Goal: Check status: Check status

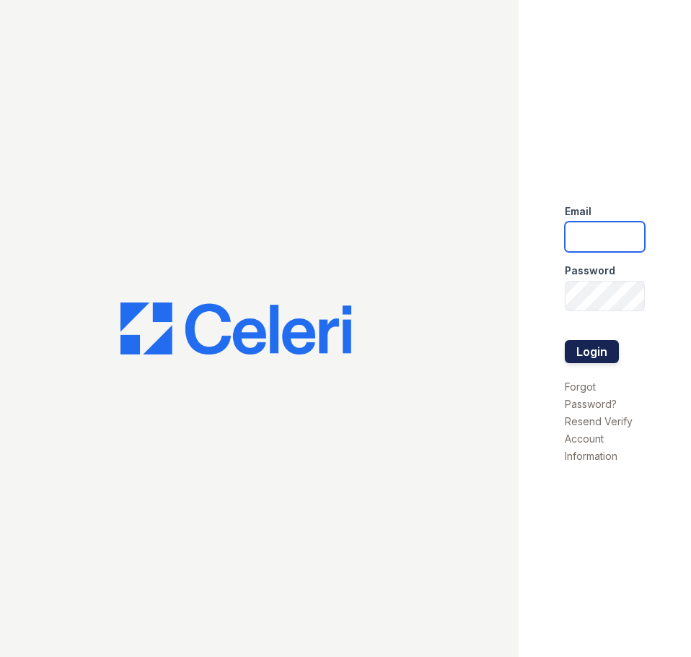
type input "[EMAIL_ADDRESS][DOMAIN_NAME]"
click at [592, 359] on button "Login" at bounding box center [592, 351] width 54 height 23
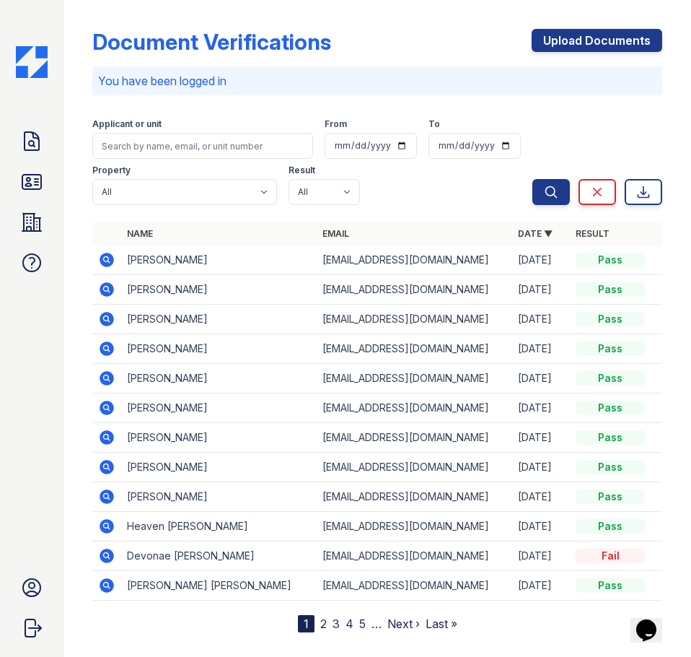
click at [212, 128] on div "Applicant or unit" at bounding box center [202, 125] width 221 height 14
click at [214, 141] on input "search" at bounding box center [202, 146] width 221 height 26
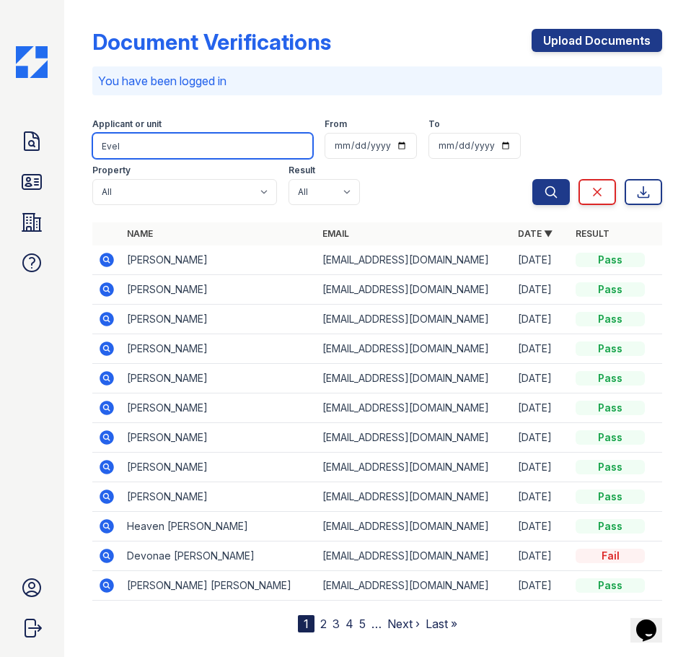
type input "Evel"
click at [533, 179] on button "Search" at bounding box center [552, 192] width 38 height 26
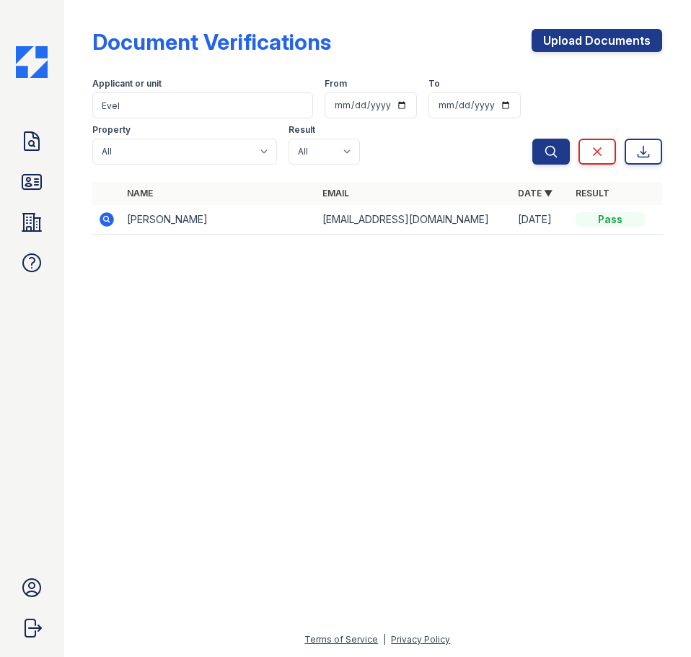
click at [105, 221] on icon at bounding box center [106, 219] width 17 height 17
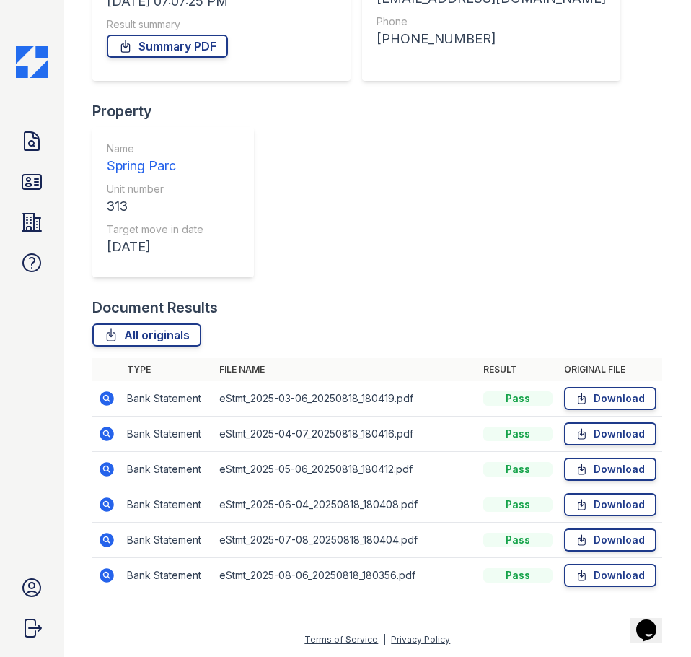
click at [105, 431] on icon at bounding box center [106, 433] width 17 height 17
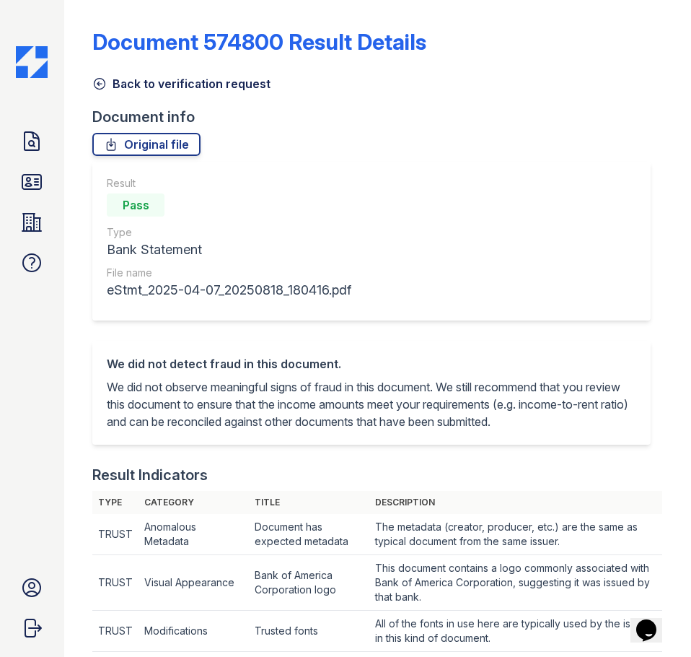
click at [97, 84] on icon at bounding box center [99, 83] width 14 height 14
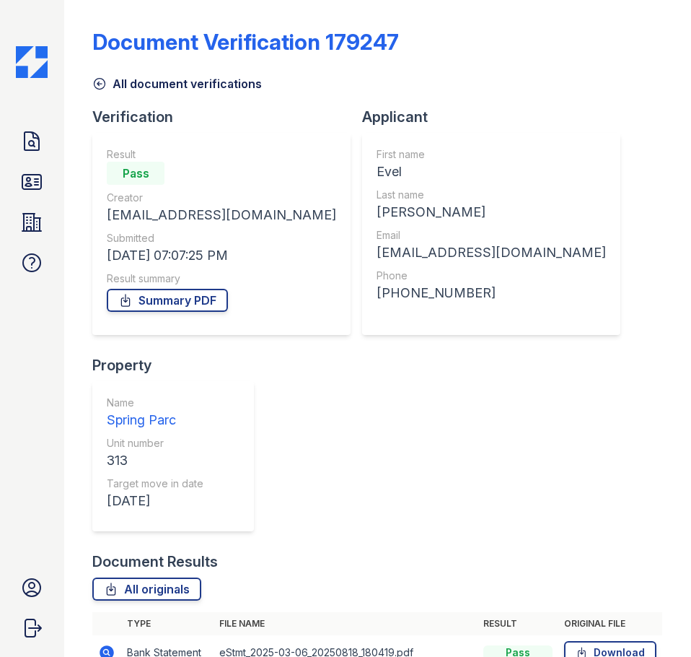
click at [507, 148] on div "First name Evel Last name Vasquez Email evervasquez754@gmail.com Phone +1214995…" at bounding box center [491, 234] width 258 height 202
click at [102, 84] on icon at bounding box center [99, 83] width 14 height 14
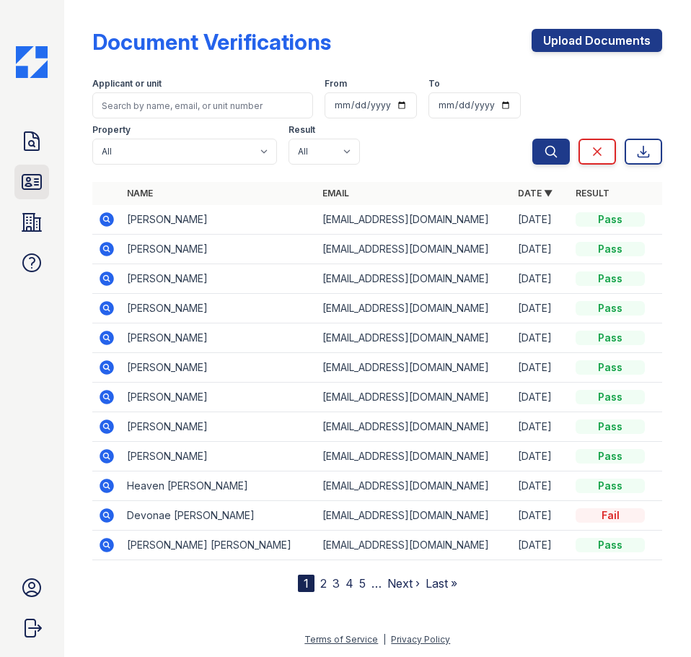
click at [40, 183] on icon at bounding box center [31, 181] width 23 height 23
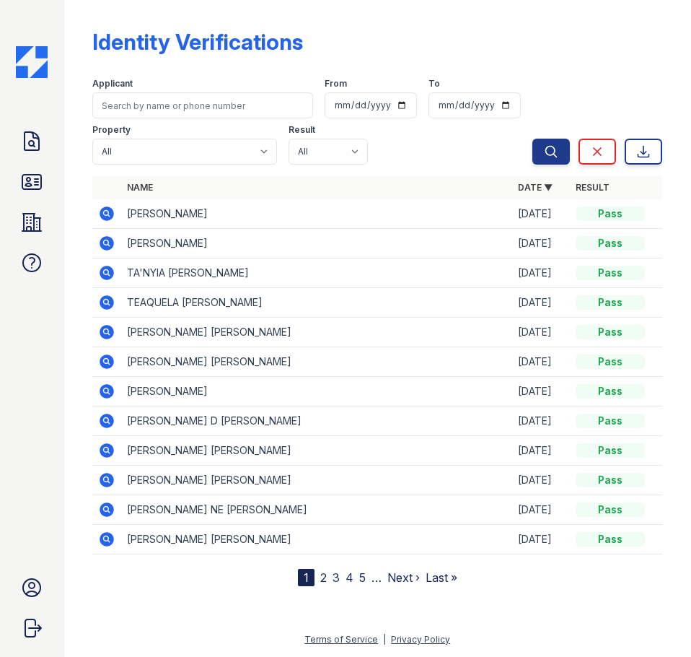
click at [209, 123] on div "Applicant From To Property All Spring Parc Result All Pass Fail Caution Resubmit" at bounding box center [312, 118] width 440 height 92
click at [207, 106] on input "search" at bounding box center [202, 105] width 221 height 26
type input "evel"
click at [533, 139] on button "Search" at bounding box center [552, 152] width 38 height 26
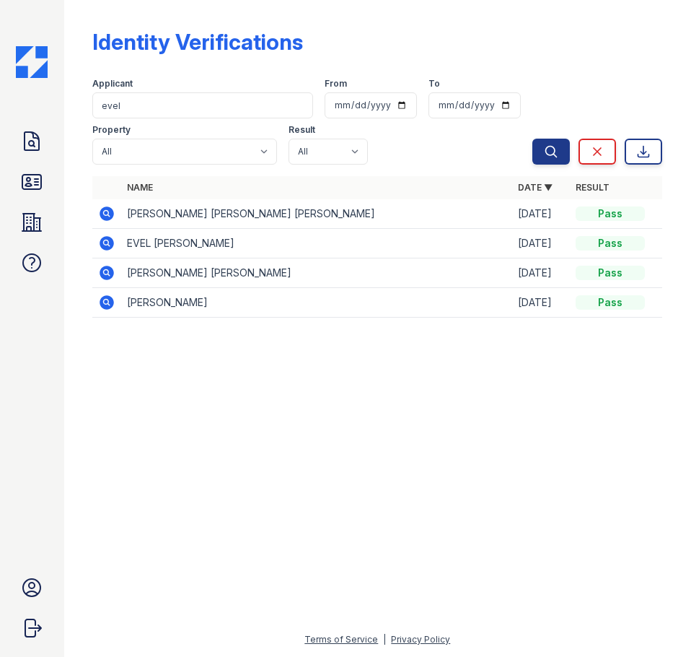
click at [108, 248] on icon at bounding box center [107, 243] width 14 height 14
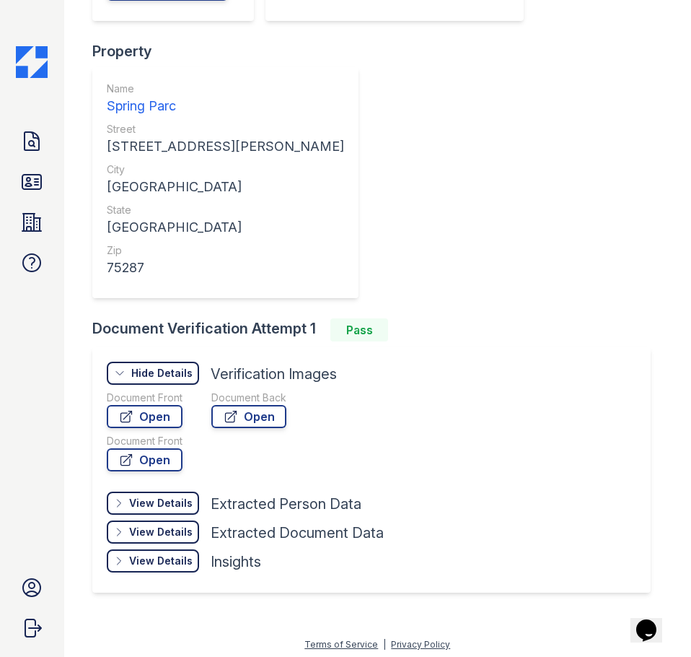
scroll to position [322, 0]
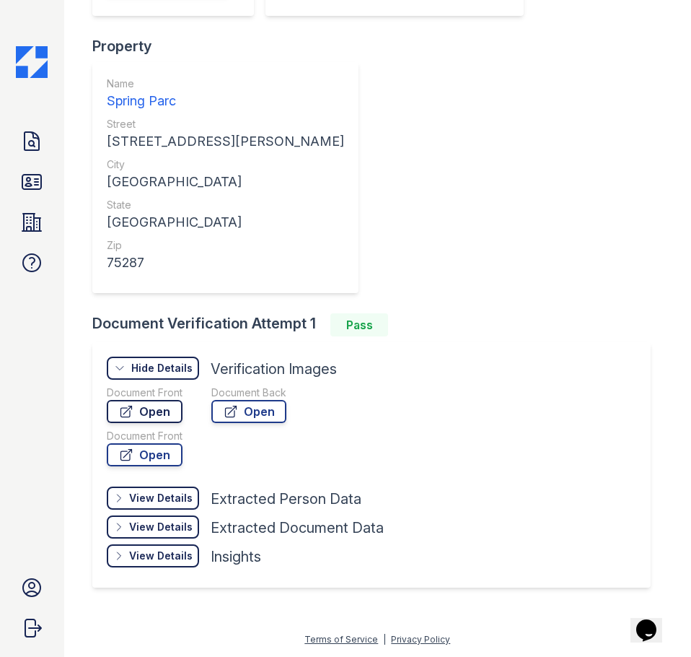
click at [173, 411] on link "Open" at bounding box center [145, 411] width 76 height 23
click at [172, 458] on link "Open" at bounding box center [145, 454] width 76 height 23
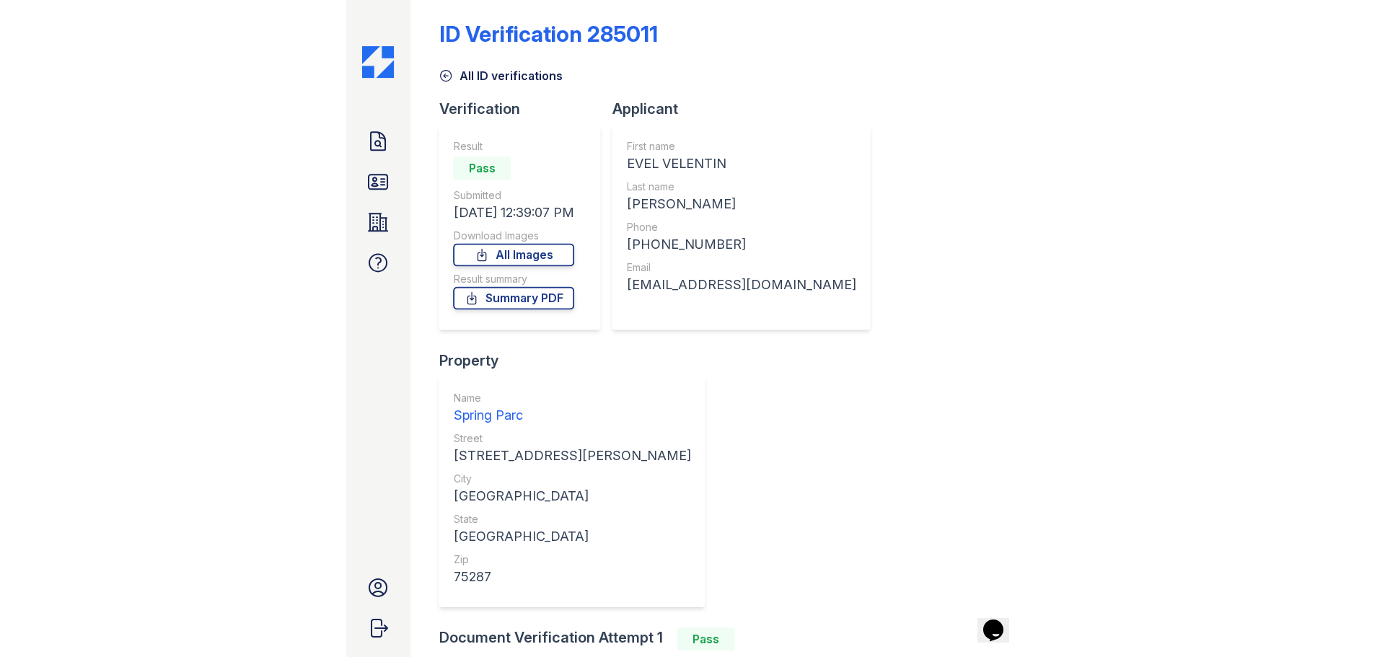
scroll to position [0, 0]
